Goal: Task Accomplishment & Management: Manage account settings

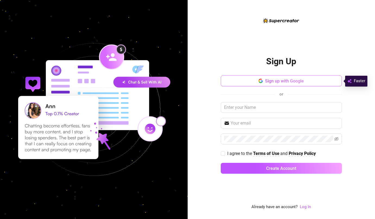
click at [281, 81] on span "Sign up with Google" at bounding box center [284, 80] width 39 height 5
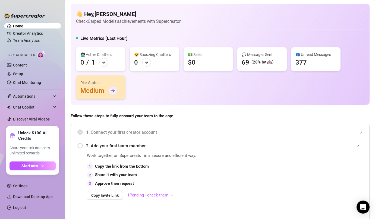
click at [110, 88] on div at bounding box center [113, 90] width 9 height 9
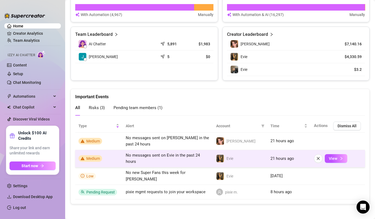
scroll to position [362, 0]
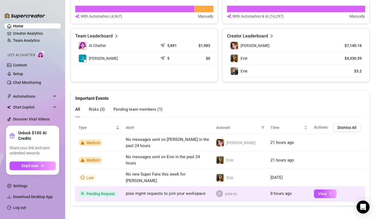
click at [194, 191] on span "pixie mgmt requests to join your workspace" at bounding box center [166, 193] width 80 height 5
click at [315, 189] on button "View" at bounding box center [325, 193] width 23 height 9
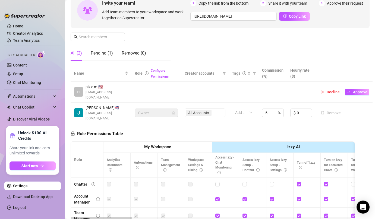
scroll to position [68, 0]
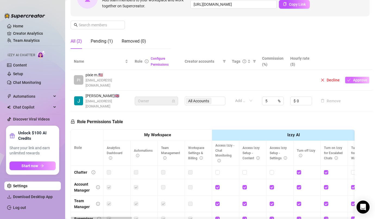
click at [357, 78] on span "Approve" at bounding box center [360, 80] width 14 height 4
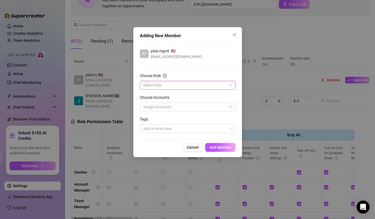
click at [189, 86] on input "Choose Role" at bounding box center [185, 85] width 84 height 8
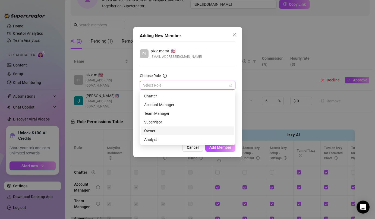
click at [161, 132] on div "Owner" at bounding box center [187, 131] width 87 height 6
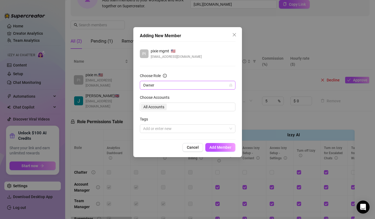
click at [164, 106] on div "All Accounts" at bounding box center [188, 107] width 96 height 9
click at [171, 106] on div "All Accounts" at bounding box center [188, 107] width 96 height 9
click at [156, 107] on div "All Accounts" at bounding box center [188, 107] width 96 height 9
click at [167, 86] on span "Owner" at bounding box center [187, 85] width 89 height 8
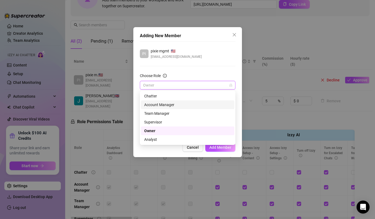
click at [170, 106] on div "Account Manager" at bounding box center [187, 105] width 87 height 6
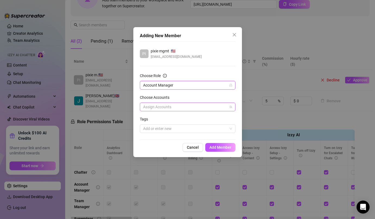
click at [179, 106] on div at bounding box center [185, 107] width 88 height 8
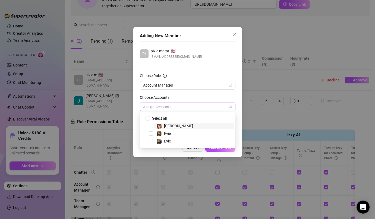
click at [170, 127] on span "[PERSON_NAME]" at bounding box center [178, 126] width 29 height 4
click at [235, 114] on div "Select all [PERSON_NAME] Evie Evie" at bounding box center [188, 130] width 96 height 36
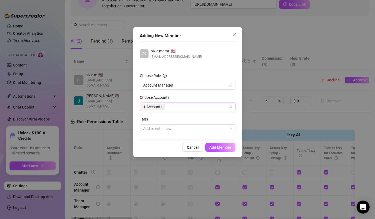
click at [238, 119] on div "Adding New Member PI pixie mgmt 🇺🇸 [EMAIL_ADDRESS][DOMAIN_NAME] Choose Role Acc…" at bounding box center [187, 92] width 109 height 130
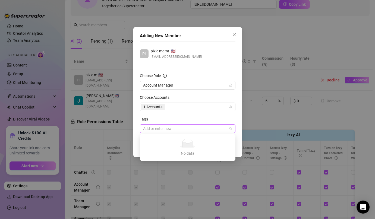
click at [208, 125] on div at bounding box center [185, 129] width 88 height 8
click at [229, 115] on form "Choose Role Account Manager Choose Accounts 1 Accounts Tags Add or enter new" at bounding box center [188, 103] width 96 height 60
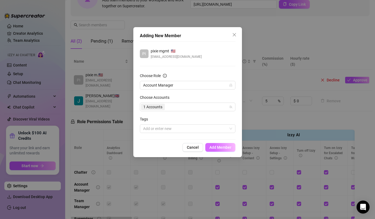
click at [223, 147] on span "Add Member" at bounding box center [220, 147] width 22 height 4
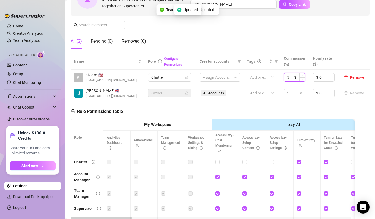
drag, startPoint x: 289, startPoint y: 77, endPoint x: 284, endPoint y: 77, distance: 5.2
click at [284, 77] on div "5 %" at bounding box center [295, 77] width 22 height 9
type input "0"
click at [287, 88] on td "5 %" at bounding box center [294, 93] width 29 height 16
click at [287, 91] on input "5" at bounding box center [289, 93] width 5 height 8
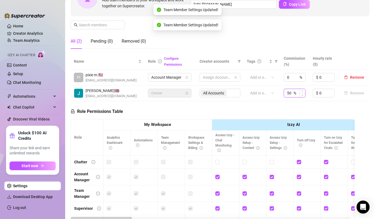
type input "5"
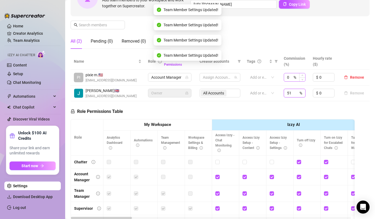
type input "5"
type input "1"
click at [318, 37] on div "Manage Team Members Manage your team members, their commission and hourly rate,…" at bounding box center [220, 8] width 299 height 91
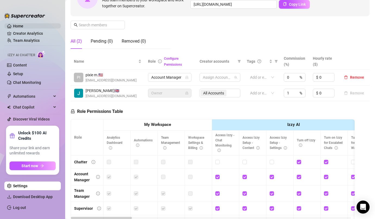
click at [23, 25] on link "Home" at bounding box center [18, 26] width 10 height 4
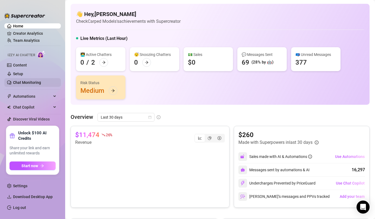
click at [30, 80] on link "Chat Monitoring" at bounding box center [27, 82] width 28 height 4
